Goal: Communication & Community: Answer question/provide support

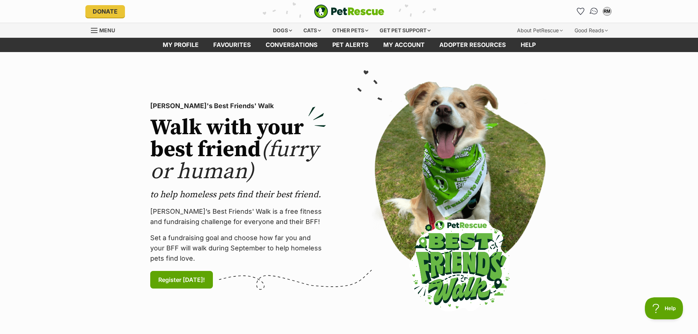
click at [596, 13] on img "Conversations" at bounding box center [594, 12] width 10 height 10
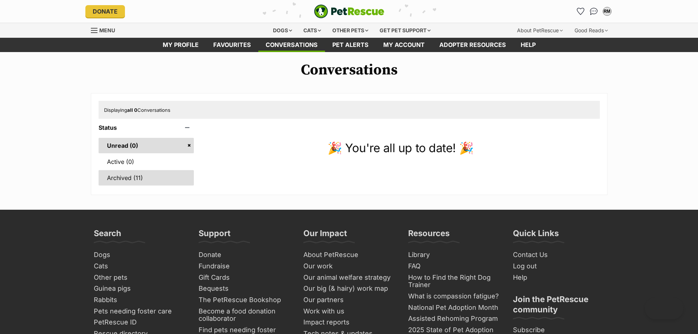
click at [124, 176] on link "Archived (11)" at bounding box center [147, 177] width 96 height 15
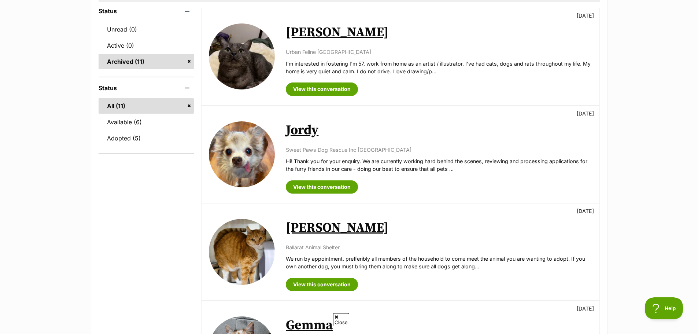
click at [305, 229] on link "[PERSON_NAME]" at bounding box center [337, 227] width 103 height 16
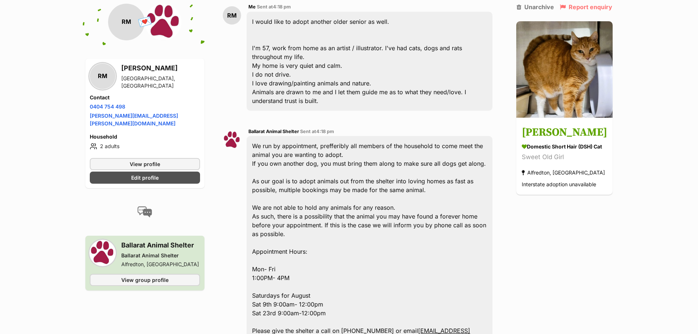
scroll to position [55, 0]
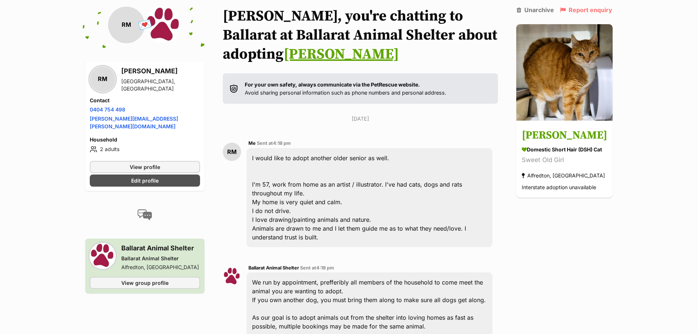
click at [283, 56] on link "Jenny" at bounding box center [340, 54] width 115 height 18
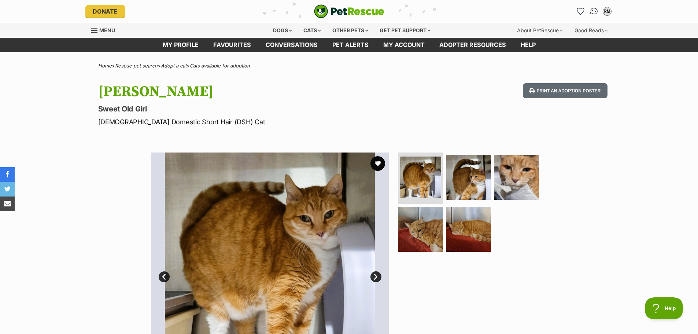
click at [593, 10] on img "Conversations" at bounding box center [594, 12] width 10 height 10
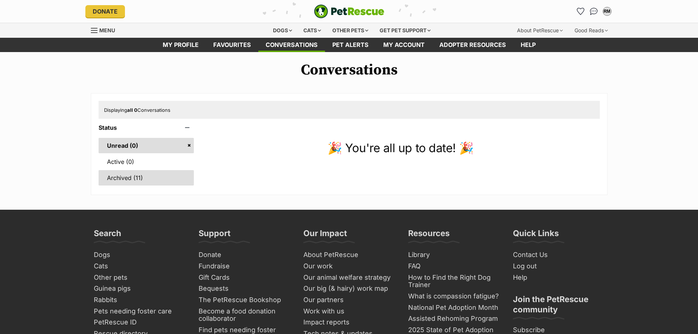
click at [134, 181] on link "Archived (11)" at bounding box center [147, 177] width 96 height 15
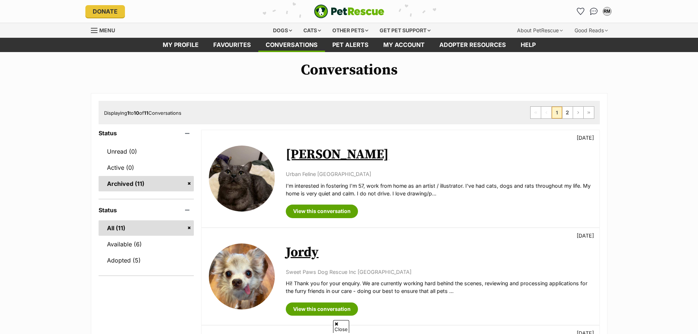
scroll to position [244, 0]
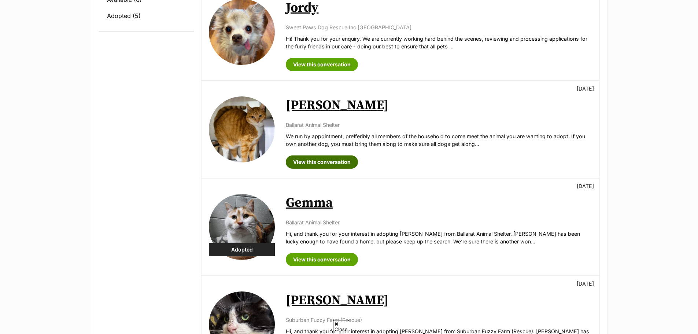
click at [313, 161] on link "View this conversation" at bounding box center [322, 161] width 72 height 13
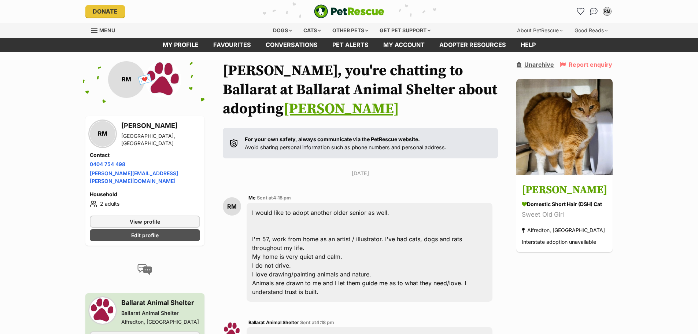
click at [554, 63] on link "Unarchive" at bounding box center [534, 64] width 37 height 7
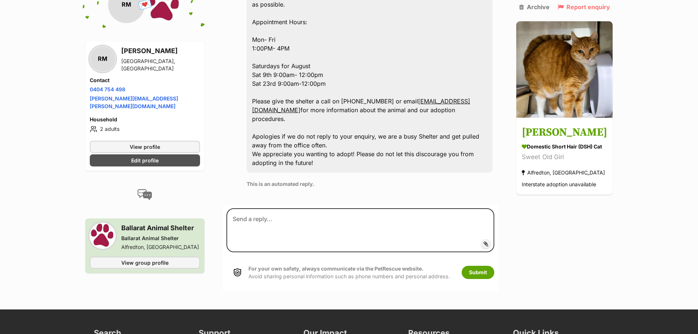
scroll to position [427, 0]
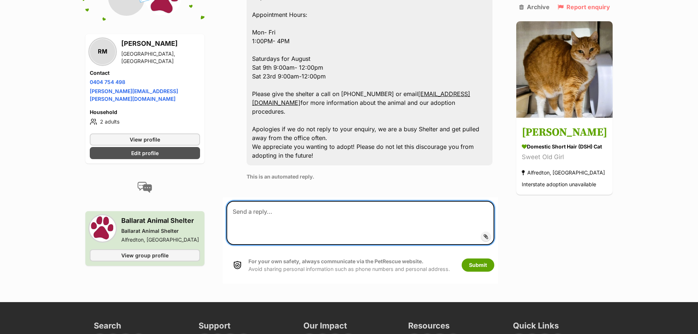
click at [254, 212] on textarea at bounding box center [360, 223] width 268 height 44
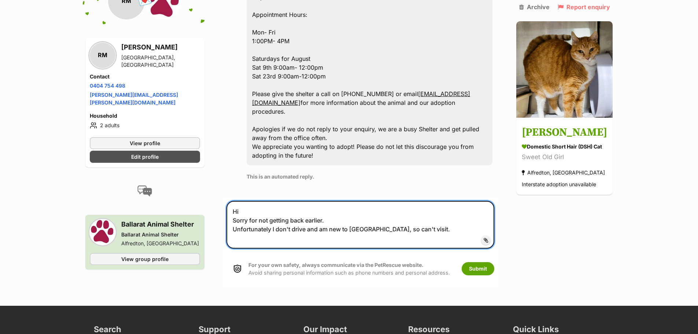
click at [319, 237] on textarea "Hi Sorry for not getting back earlier. Unfortunately I don't drive and am new t…" at bounding box center [360, 225] width 268 height 48
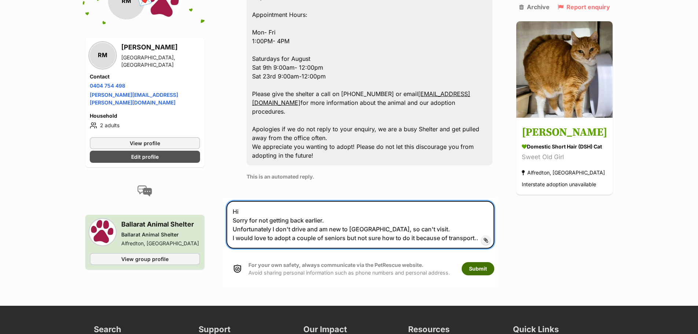
type textarea "Hi Sorry for not getting back earlier. Unfortunately I don't drive and am new t…"
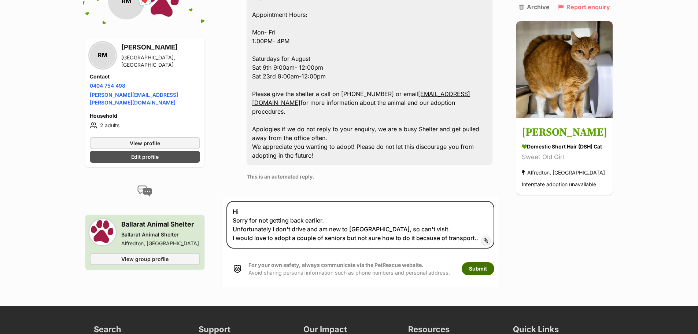
click at [481, 269] on button "Submit" at bounding box center [477, 268] width 33 height 13
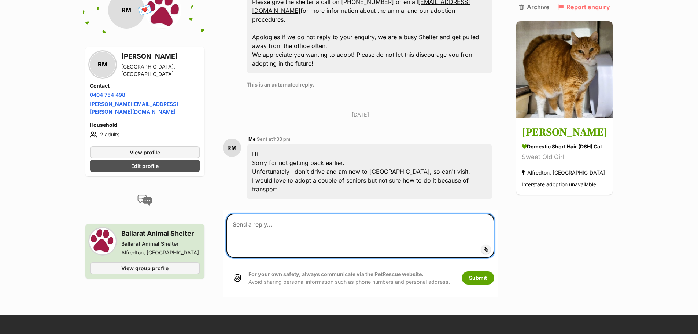
click at [248, 226] on textarea at bounding box center [360, 236] width 268 height 44
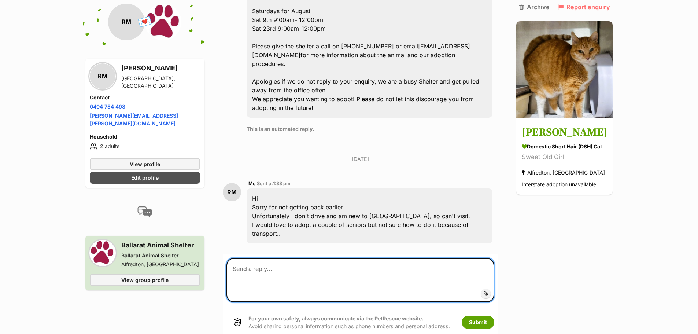
scroll to position [581, 0]
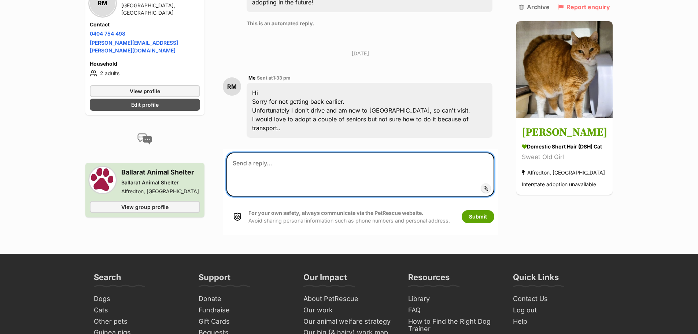
drag, startPoint x: 243, startPoint y: 162, endPoint x: 248, endPoint y: 160, distance: 5.3
click at [243, 162] on textarea at bounding box center [360, 174] width 268 height 44
click at [242, 163] on textarea "Is tjhere a pet transport service you use at all?" at bounding box center [360, 174] width 268 height 44
click at [376, 161] on textarea "Is there a pet transport service you use at all?" at bounding box center [360, 174] width 268 height 44
type textarea "I"
